Goal: Information Seeking & Learning: Learn about a topic

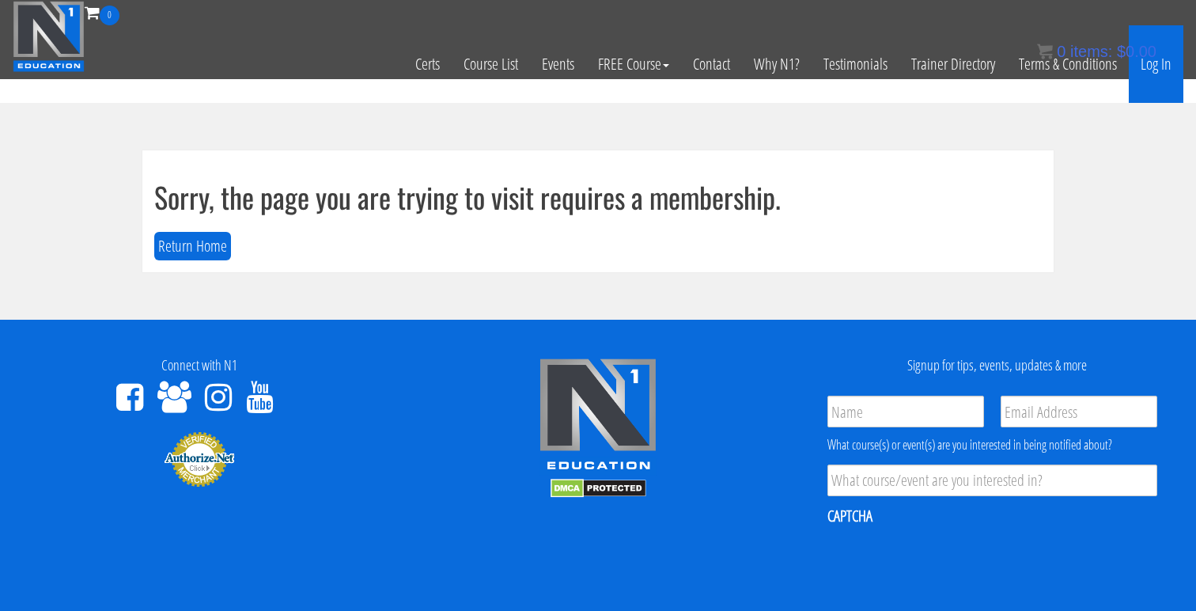
click at [1161, 70] on link "Log In" at bounding box center [1156, 64] width 55 height 78
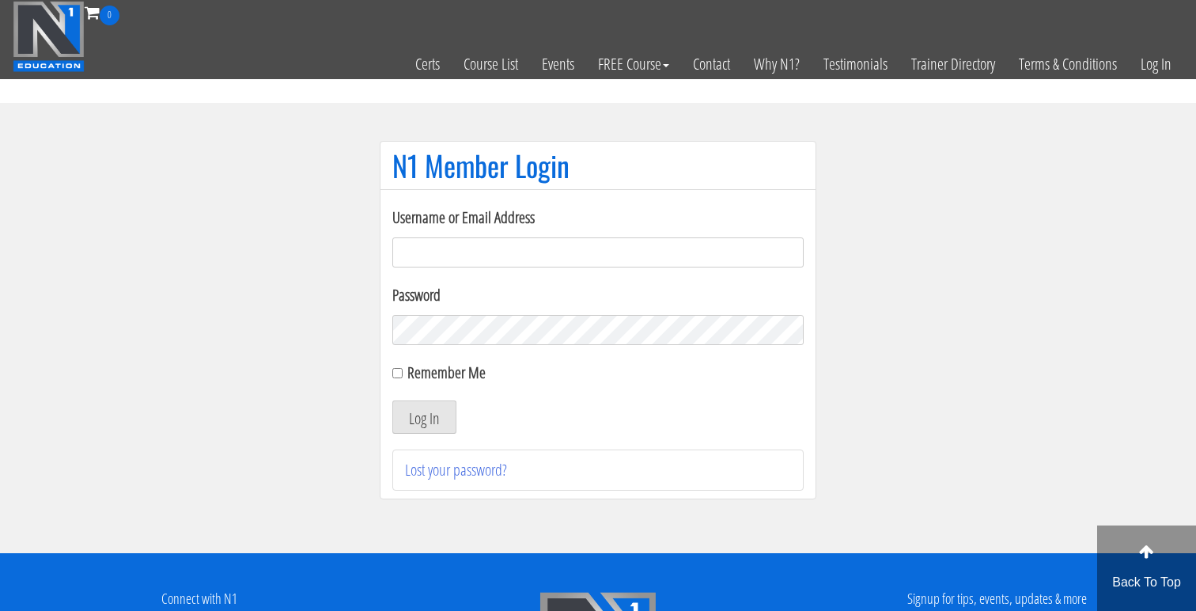
click at [668, 229] on label "Username or Email Address" at bounding box center [597, 218] width 411 height 24
click at [668, 237] on input "Username or Email Address" at bounding box center [597, 252] width 411 height 30
click at [670, 256] on input "Username or Email Address" at bounding box center [597, 252] width 411 height 30
type input "jonathanramirez.o@outlook.com"
click at [392, 400] on button "Log In" at bounding box center [424, 416] width 64 height 33
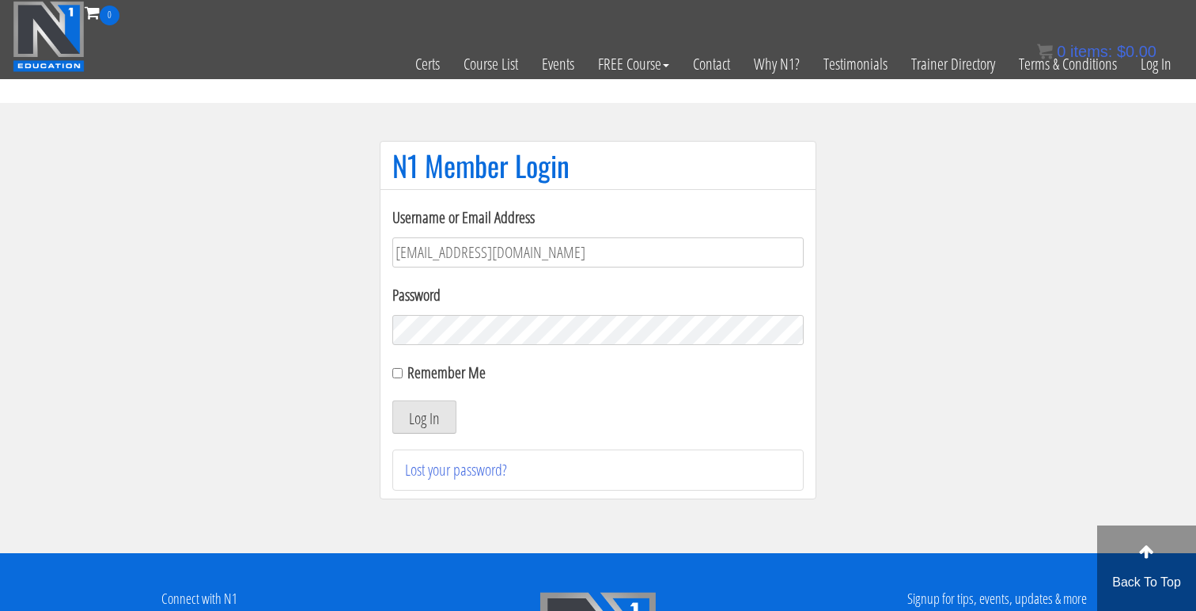
click at [428, 434] on div "Username or Email Address jonathanramirez.o@outlook.com Password Remember Me Lo…" at bounding box center [597, 348] width 411 height 285
click at [428, 422] on button "Log In" at bounding box center [424, 416] width 64 height 33
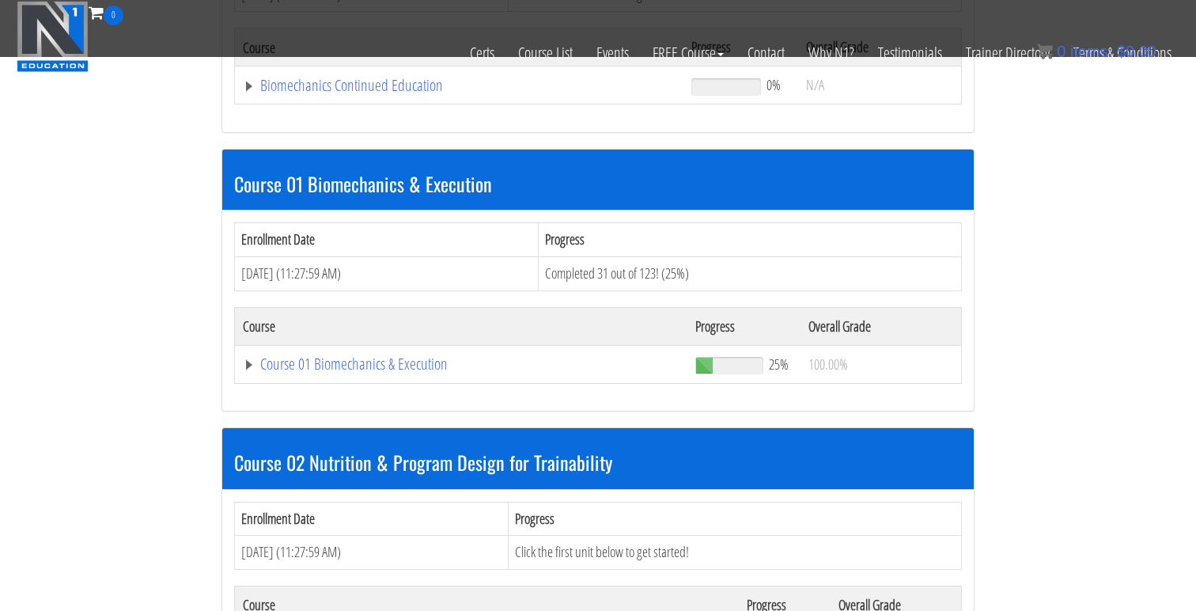
scroll to position [358, 0]
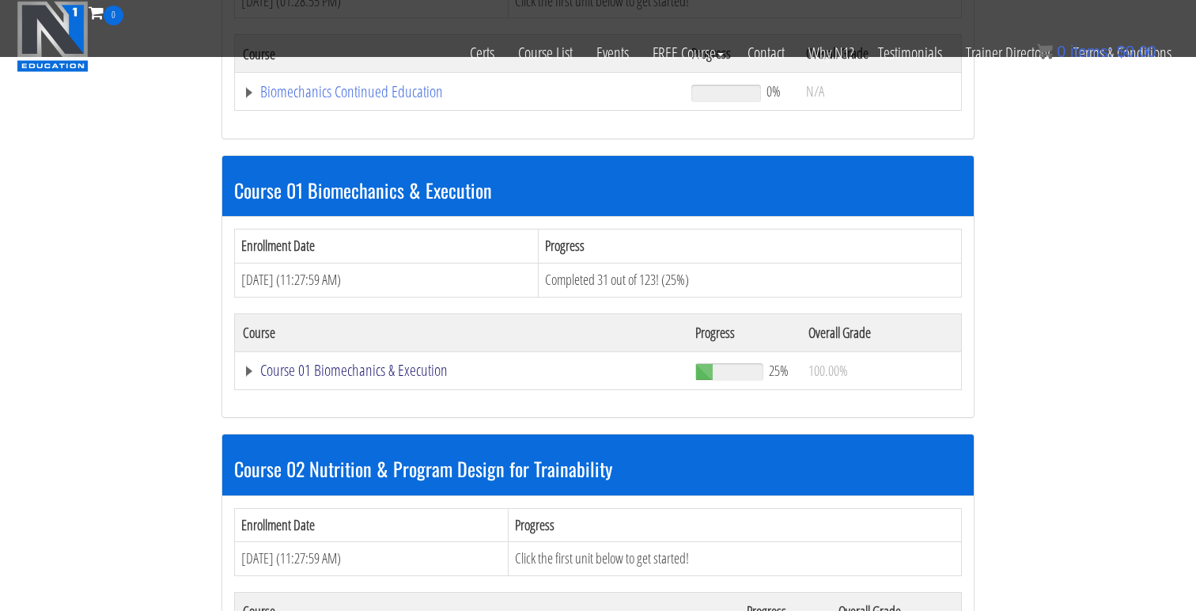
click at [344, 100] on link "Course 01 Biomechanics & Execution" at bounding box center [459, 92] width 433 height 16
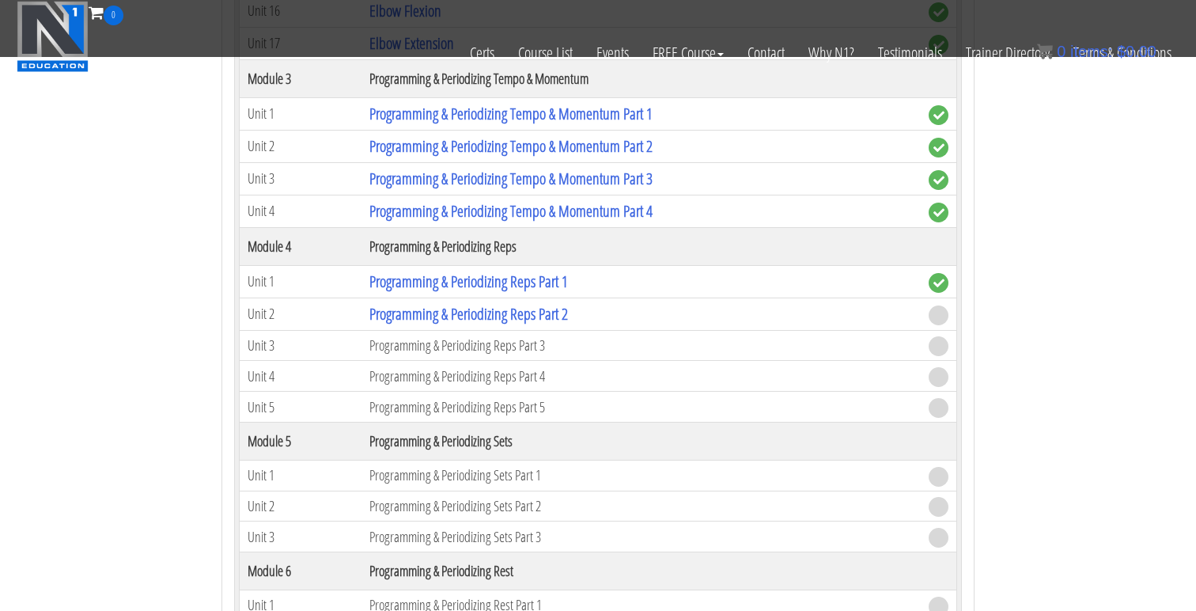
scroll to position [1623, 0]
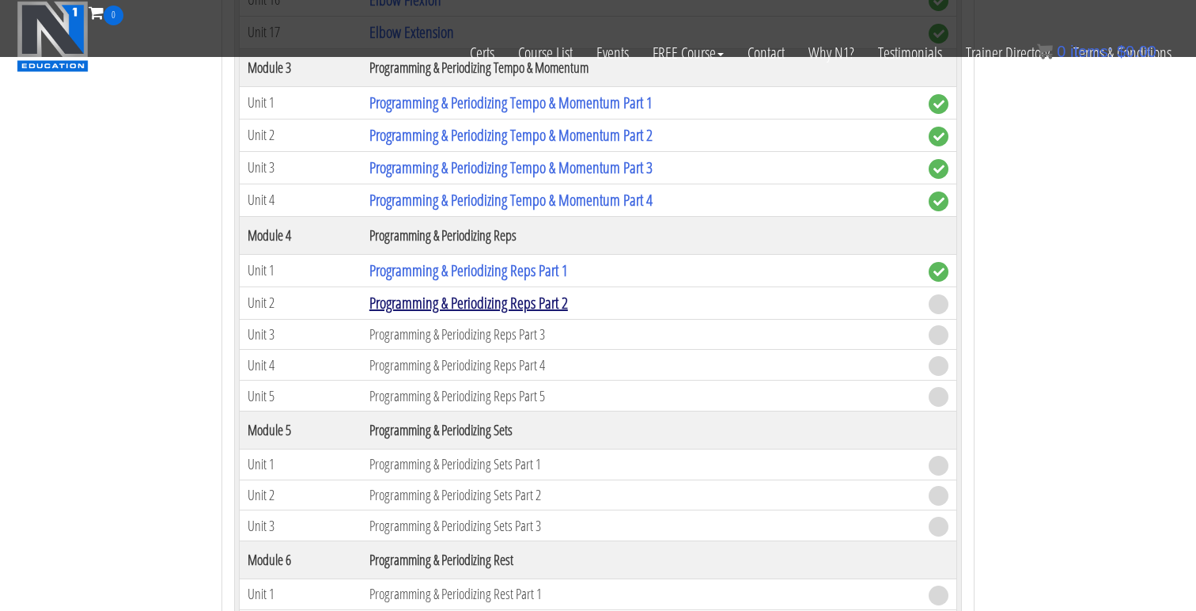
click at [532, 300] on link "Programming & Periodizing Reps Part 2" at bounding box center [468, 302] width 199 height 21
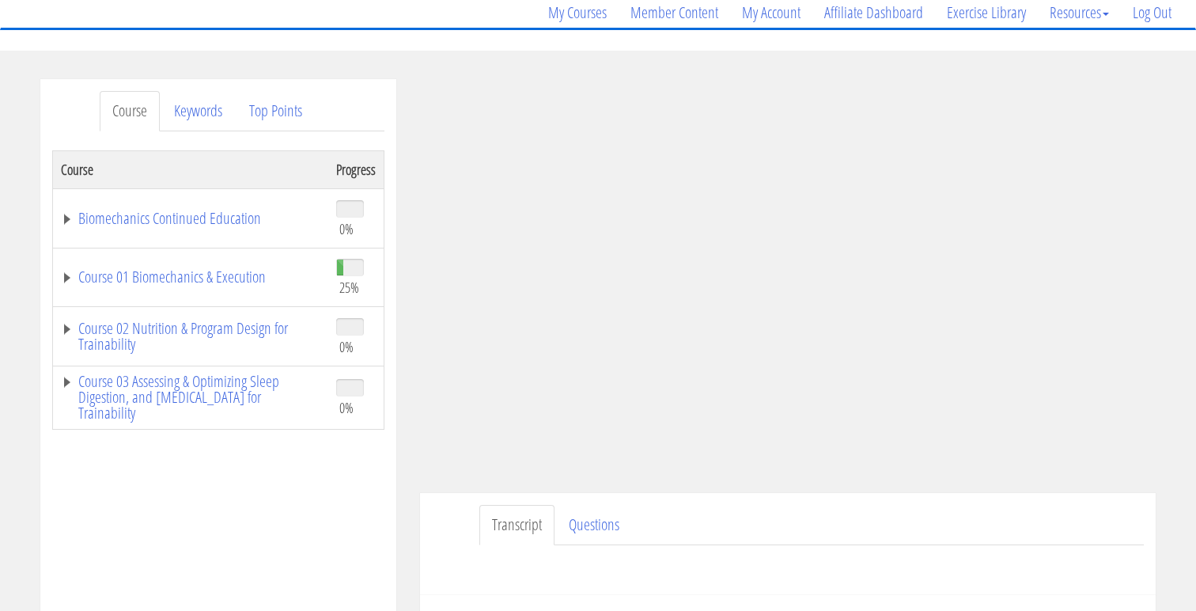
scroll to position [133, 0]
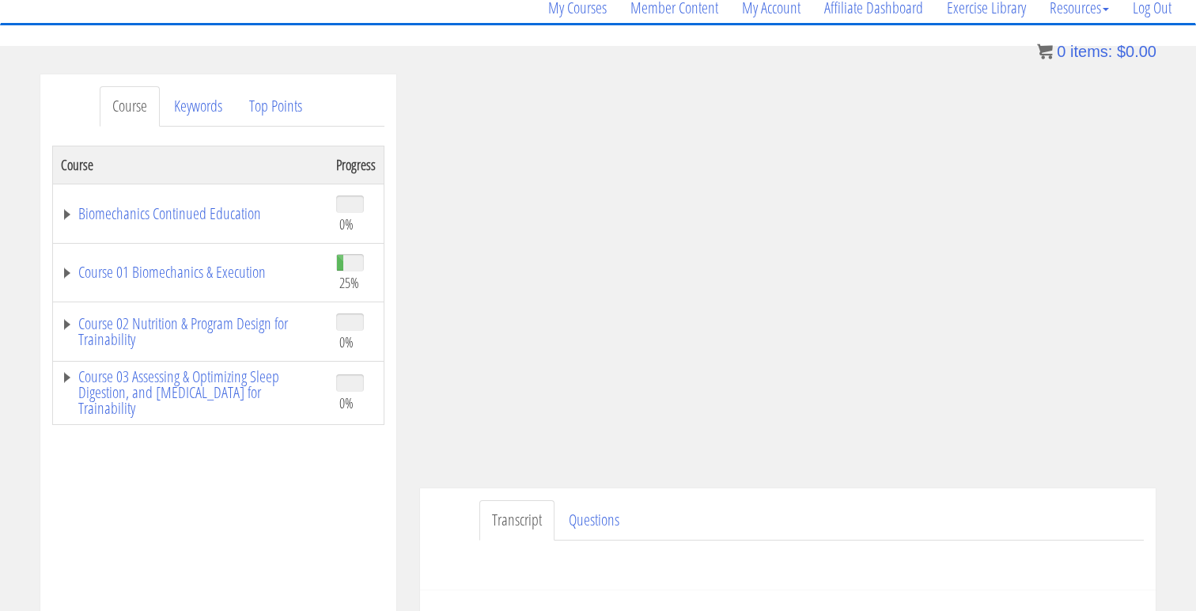
click at [848, 51] on section "Course Keywords Top Points Course Progress Biomechanics Continued Education 0% …" at bounding box center [598, 521] width 1196 height 951
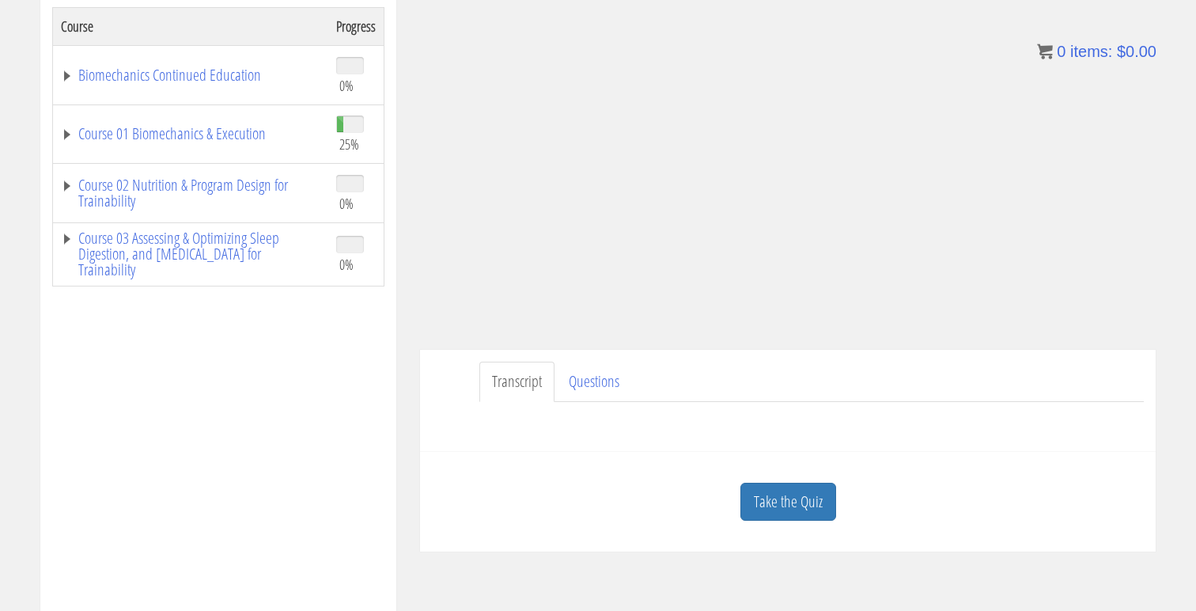
scroll to position [276, 0]
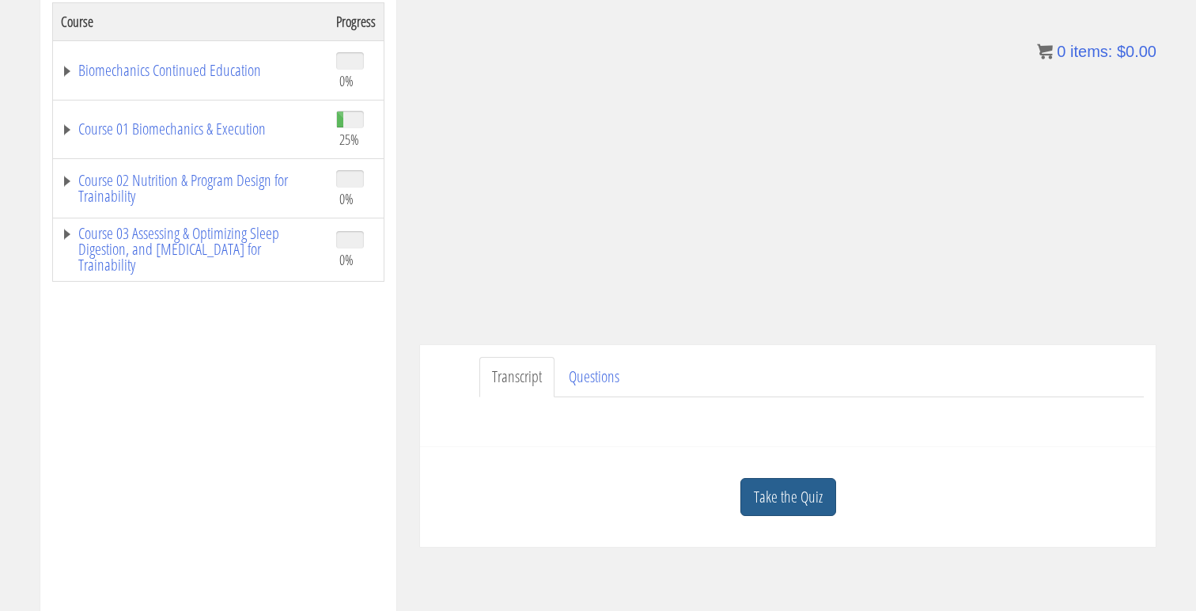
click at [770, 491] on link "Take the Quiz" at bounding box center [788, 497] width 96 height 39
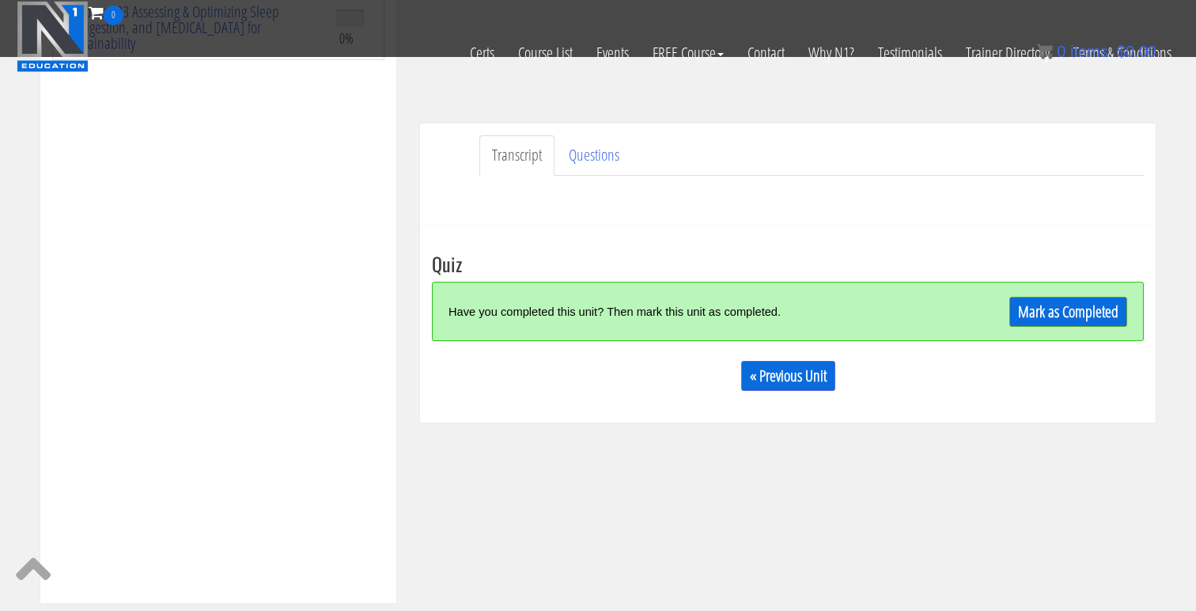
scroll to position [402, 0]
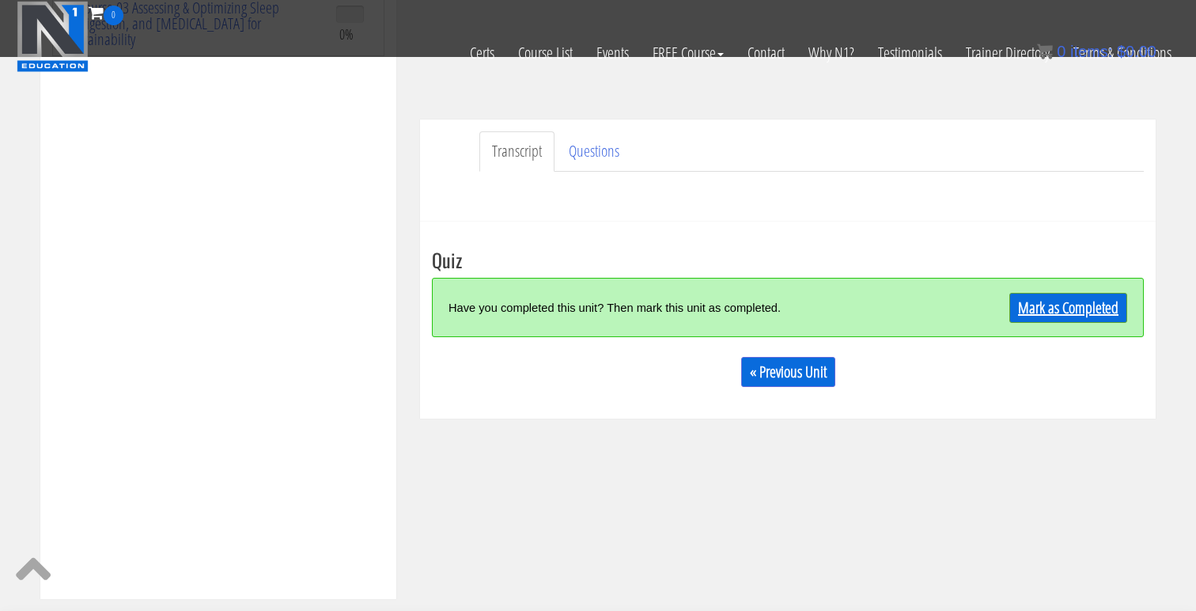
click at [1051, 301] on link "Mark as Completed" at bounding box center [1068, 308] width 118 height 30
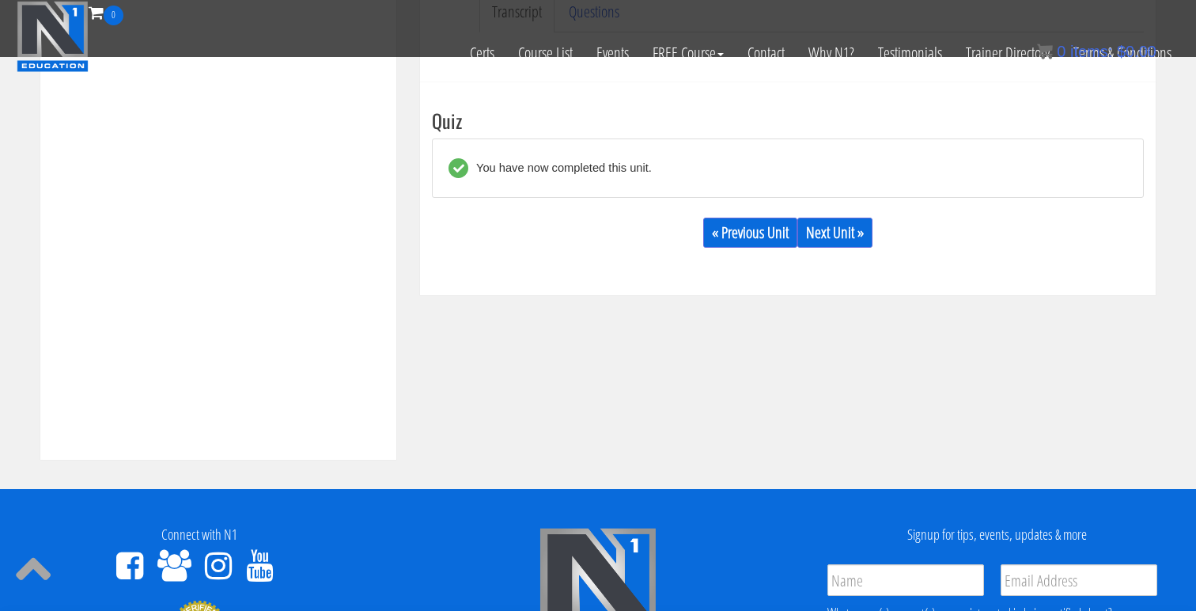
scroll to position [597, 0]
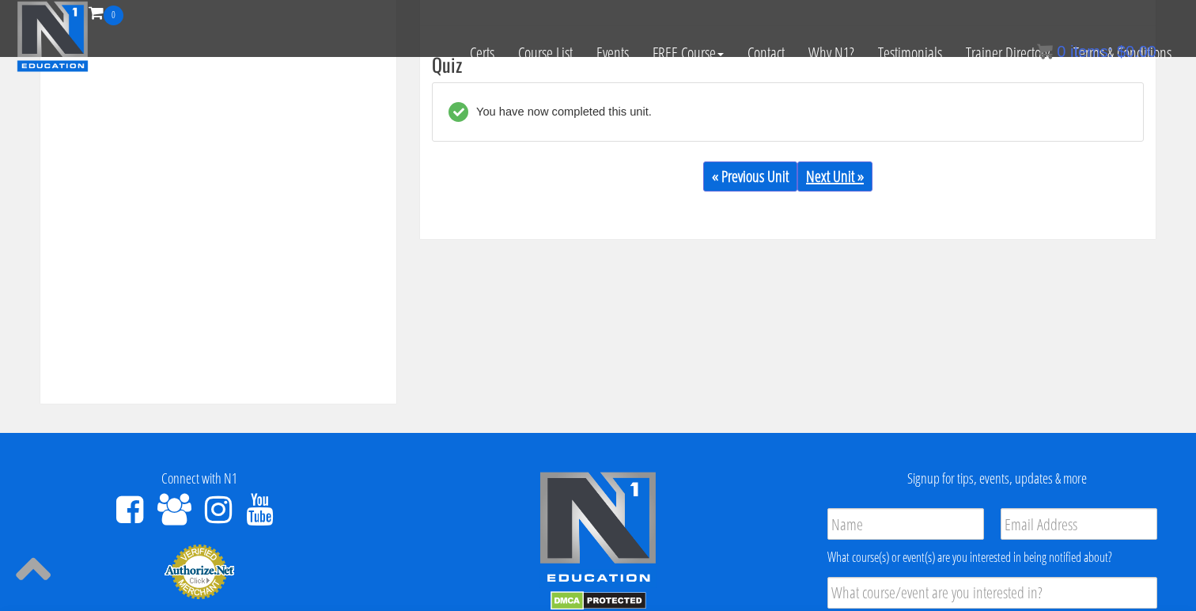
click at [830, 173] on link "Next Unit »" at bounding box center [834, 176] width 75 height 30
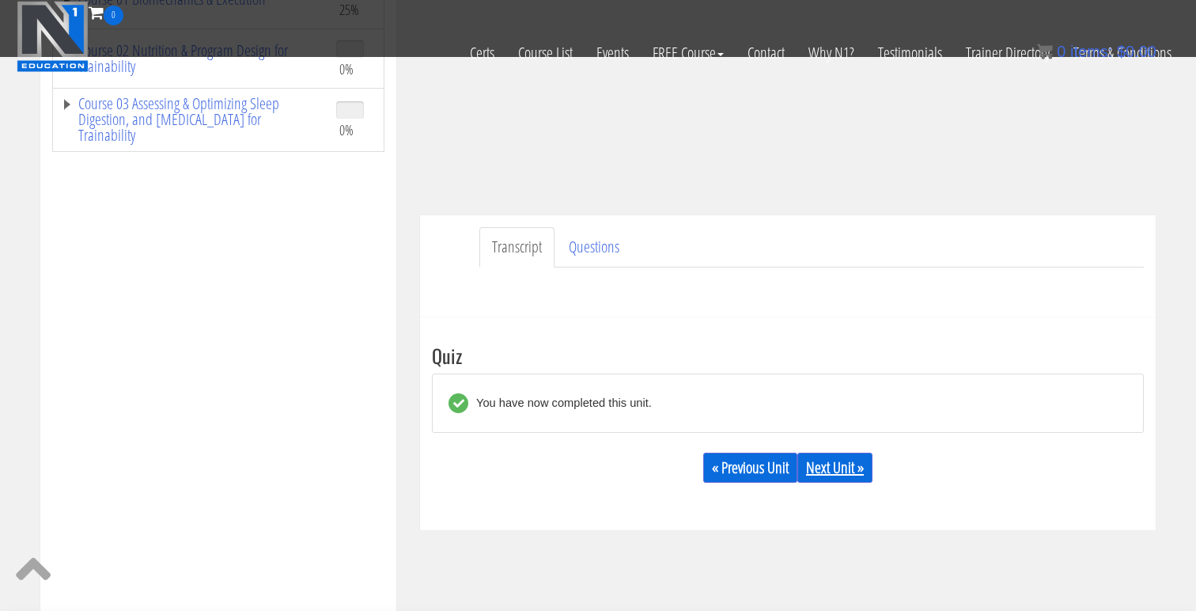
scroll to position [309, 0]
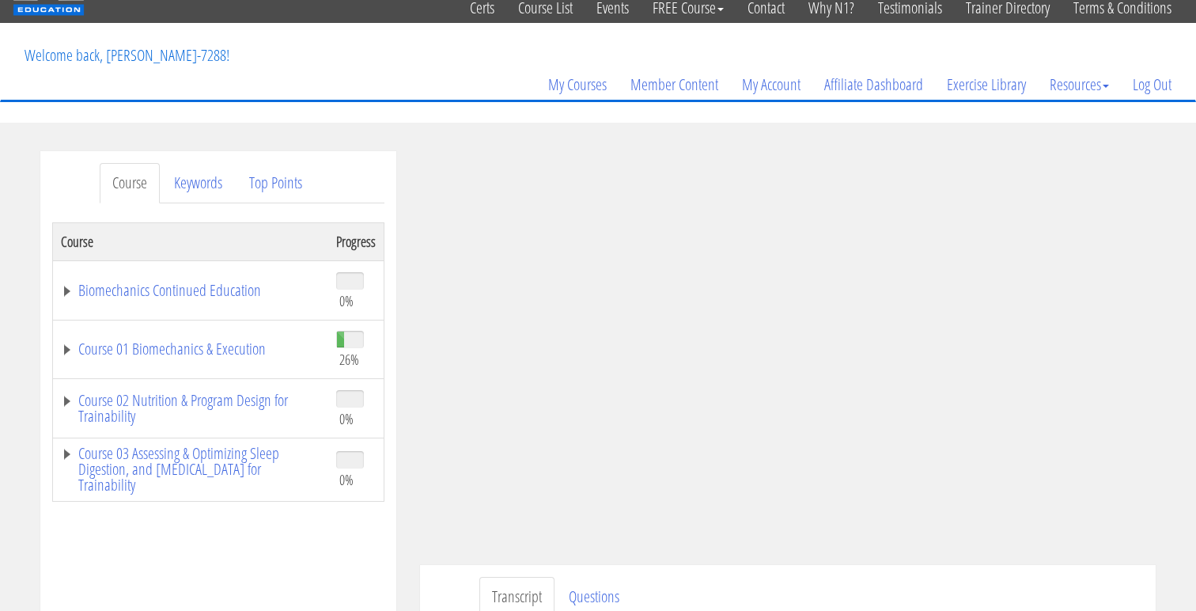
scroll to position [57, 0]
